Goal: Task Accomplishment & Management: Complete application form

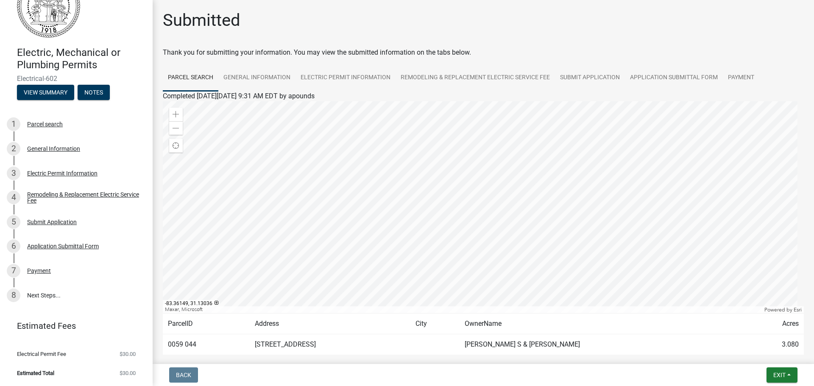
scroll to position [44, 0]
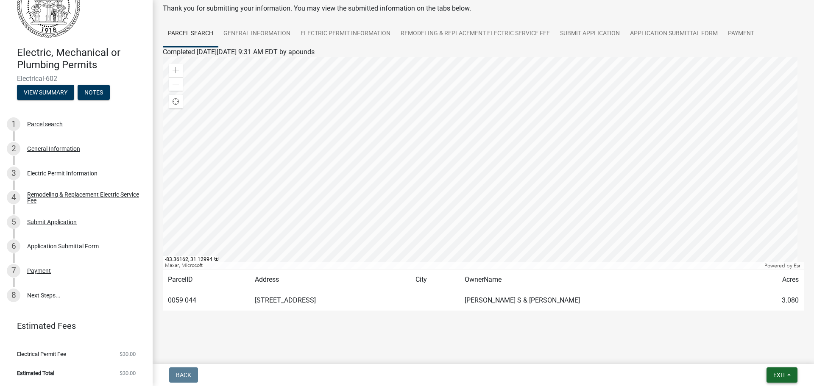
click at [783, 376] on span "Exit" at bounding box center [780, 375] width 12 height 7
click at [775, 347] on button "Save & Exit" at bounding box center [764, 353] width 68 height 20
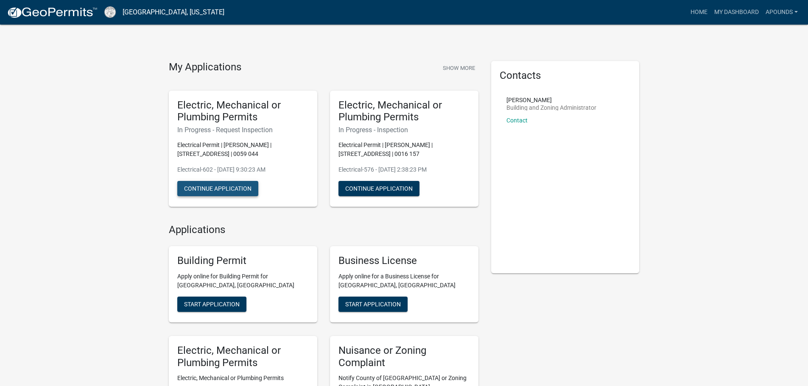
click at [231, 196] on button "Continue Application" at bounding box center [217, 188] width 81 height 15
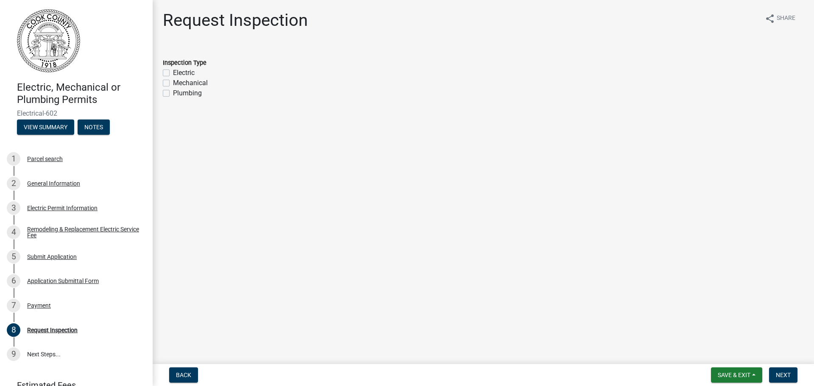
click at [168, 68] on div "Electric" at bounding box center [483, 73] width 641 height 10
click at [173, 71] on label "Electric" at bounding box center [184, 73] width 22 height 10
click at [173, 71] on input "Electric" at bounding box center [176, 71] width 6 height 6
checkbox input "true"
checkbox input "false"
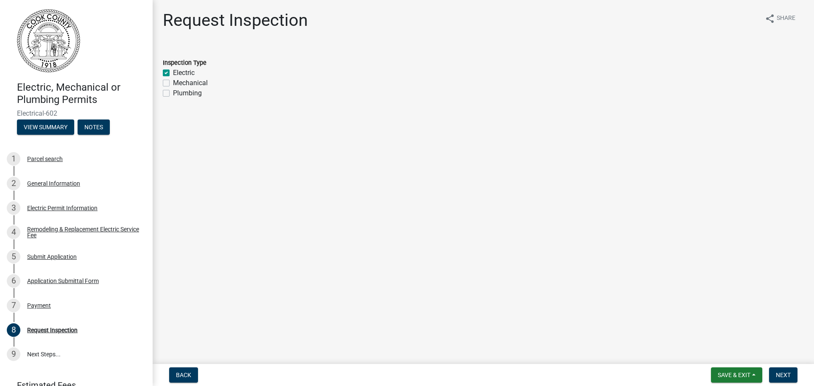
checkbox input "false"
click at [775, 374] on button "Next" at bounding box center [783, 375] width 28 height 15
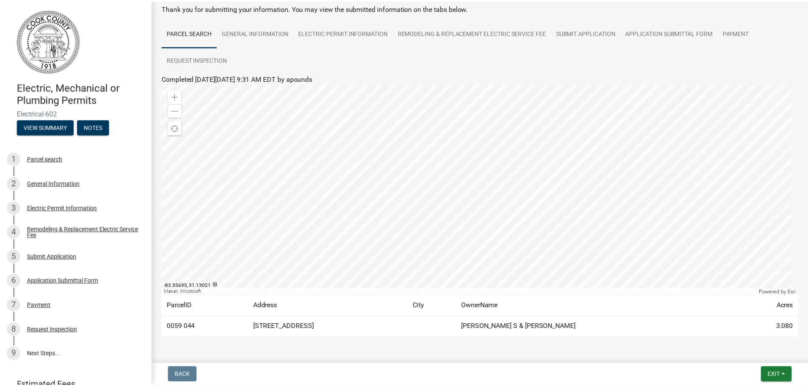
scroll to position [71, 0]
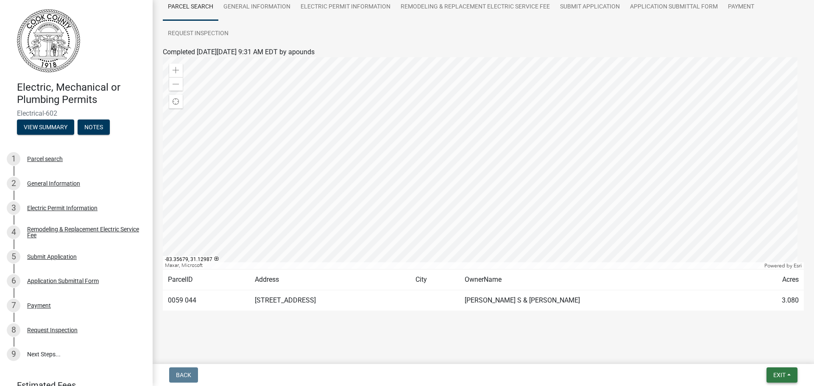
click at [779, 377] on span "Exit" at bounding box center [780, 375] width 12 height 7
click at [772, 353] on button "Save & Exit" at bounding box center [764, 353] width 68 height 20
